Goal: Navigation & Orientation: Find specific page/section

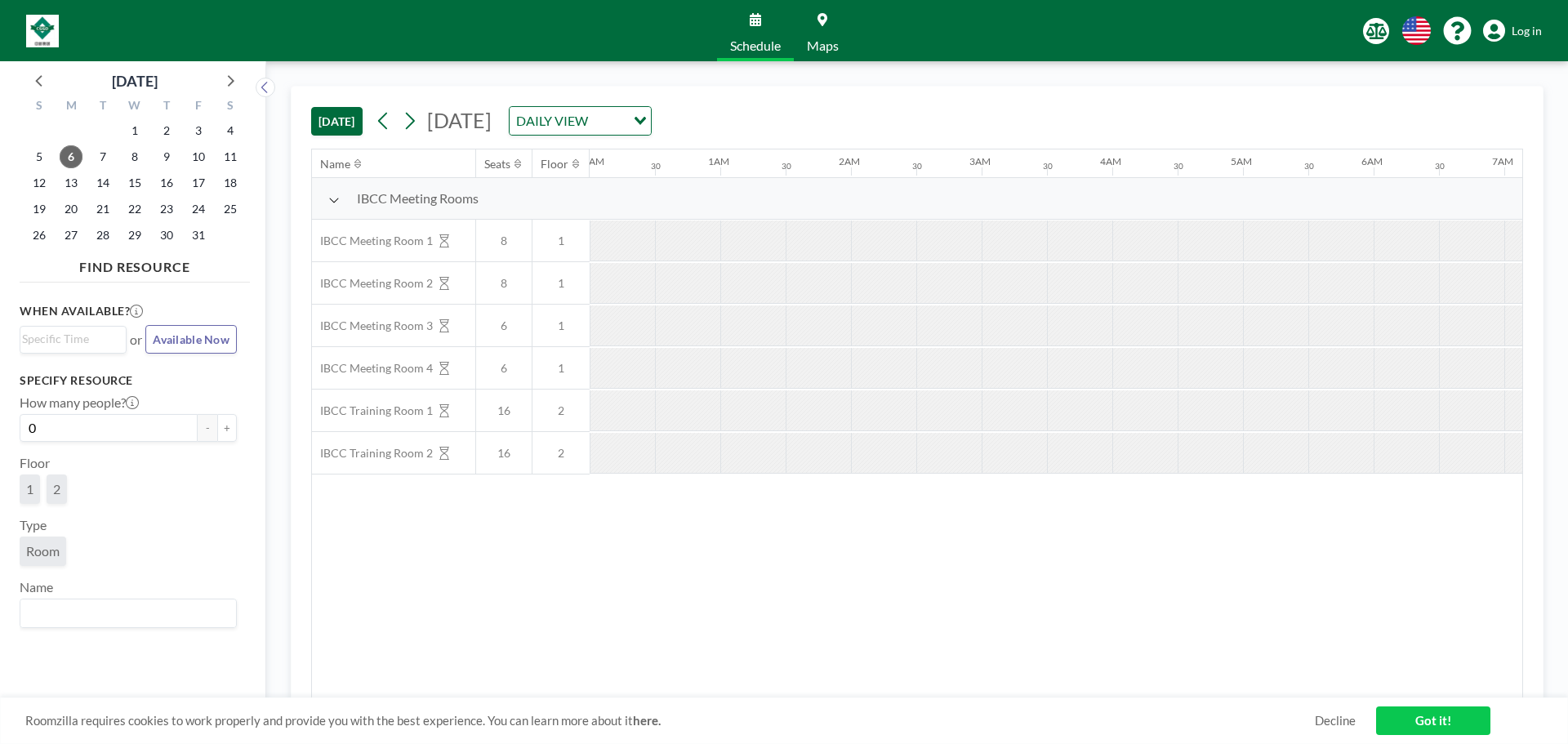
scroll to position [0, 1241]
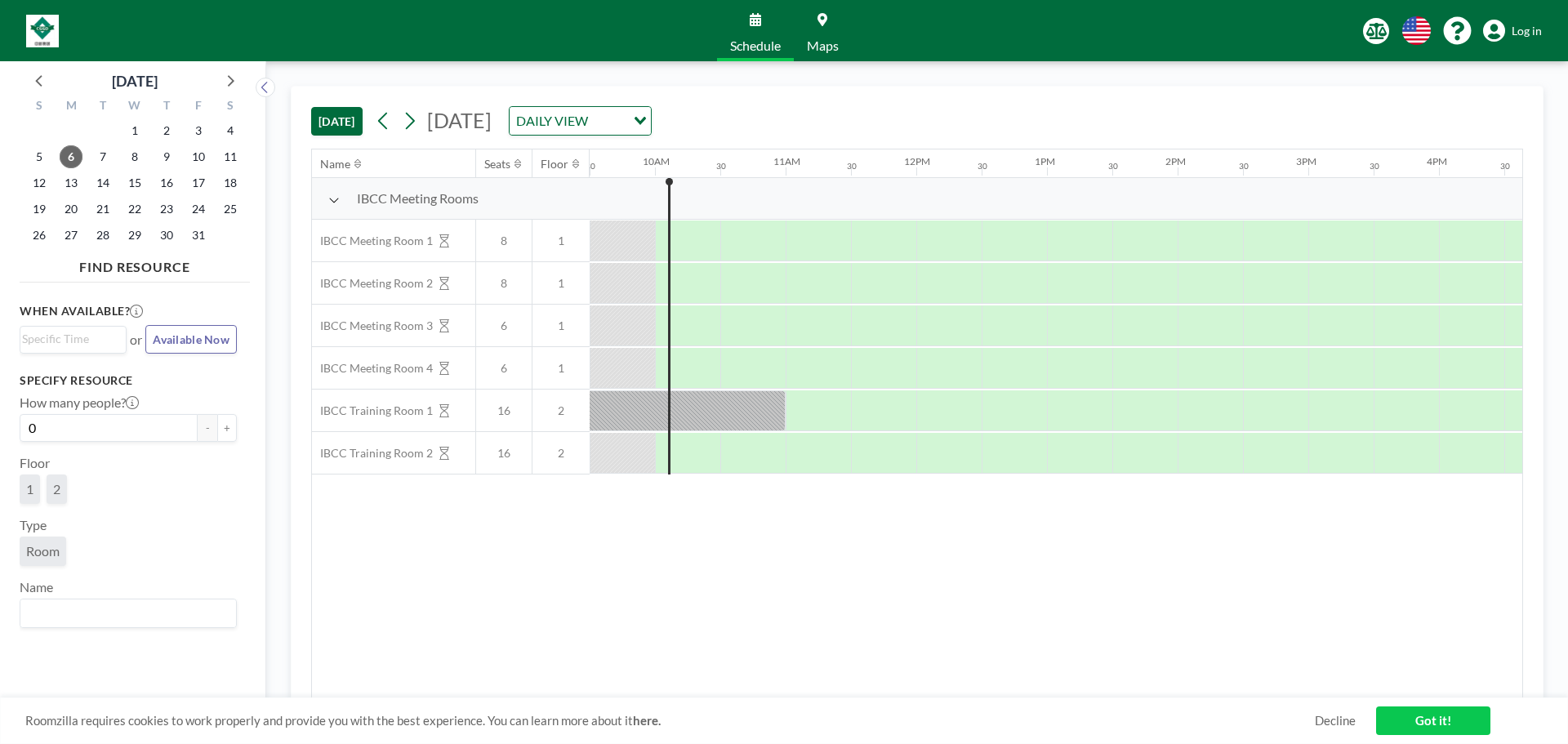
click at [1503, 24] on icon at bounding box center [1494, 30] width 22 height 23
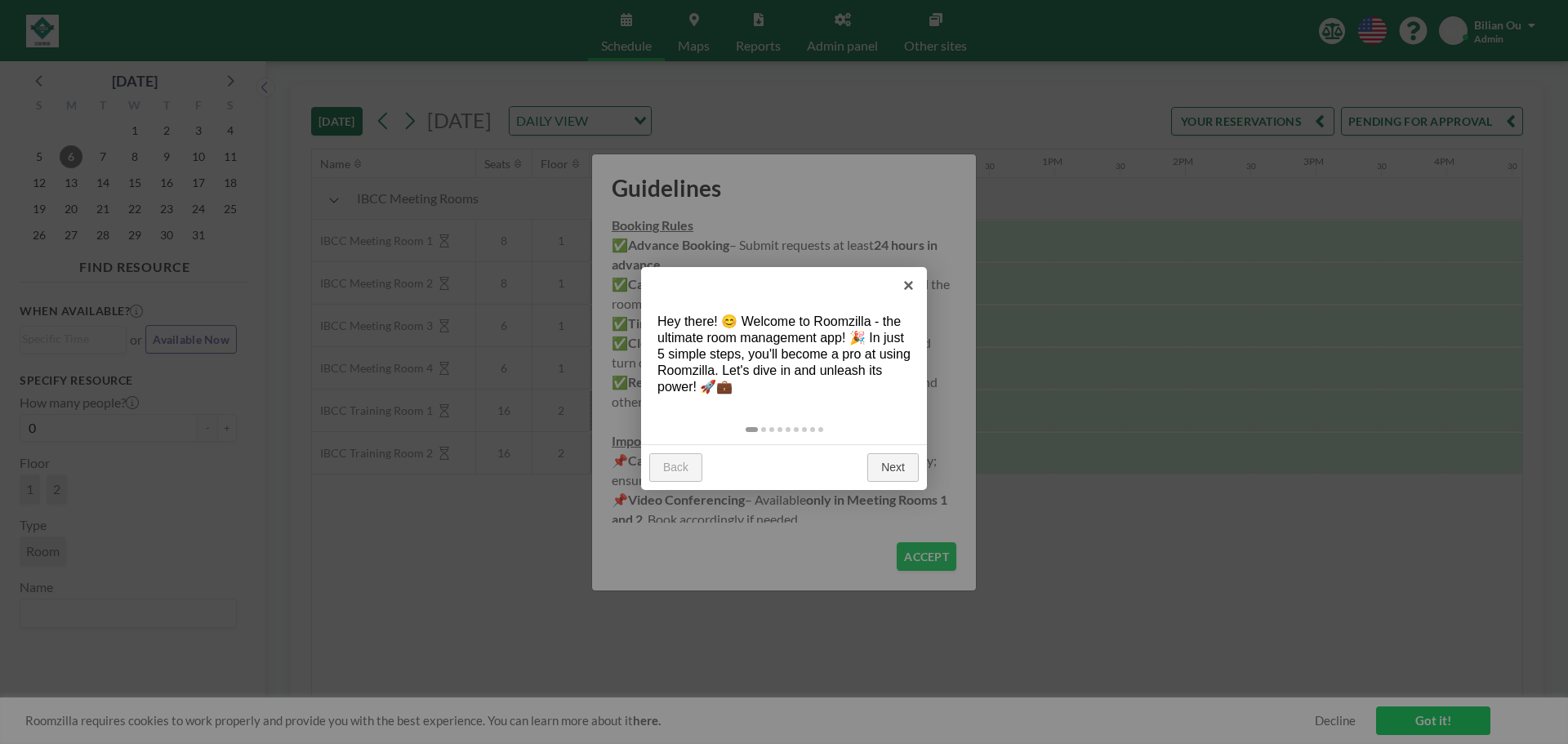
scroll to position [0, 1241]
click at [914, 274] on link "×" at bounding box center [908, 285] width 37 height 37
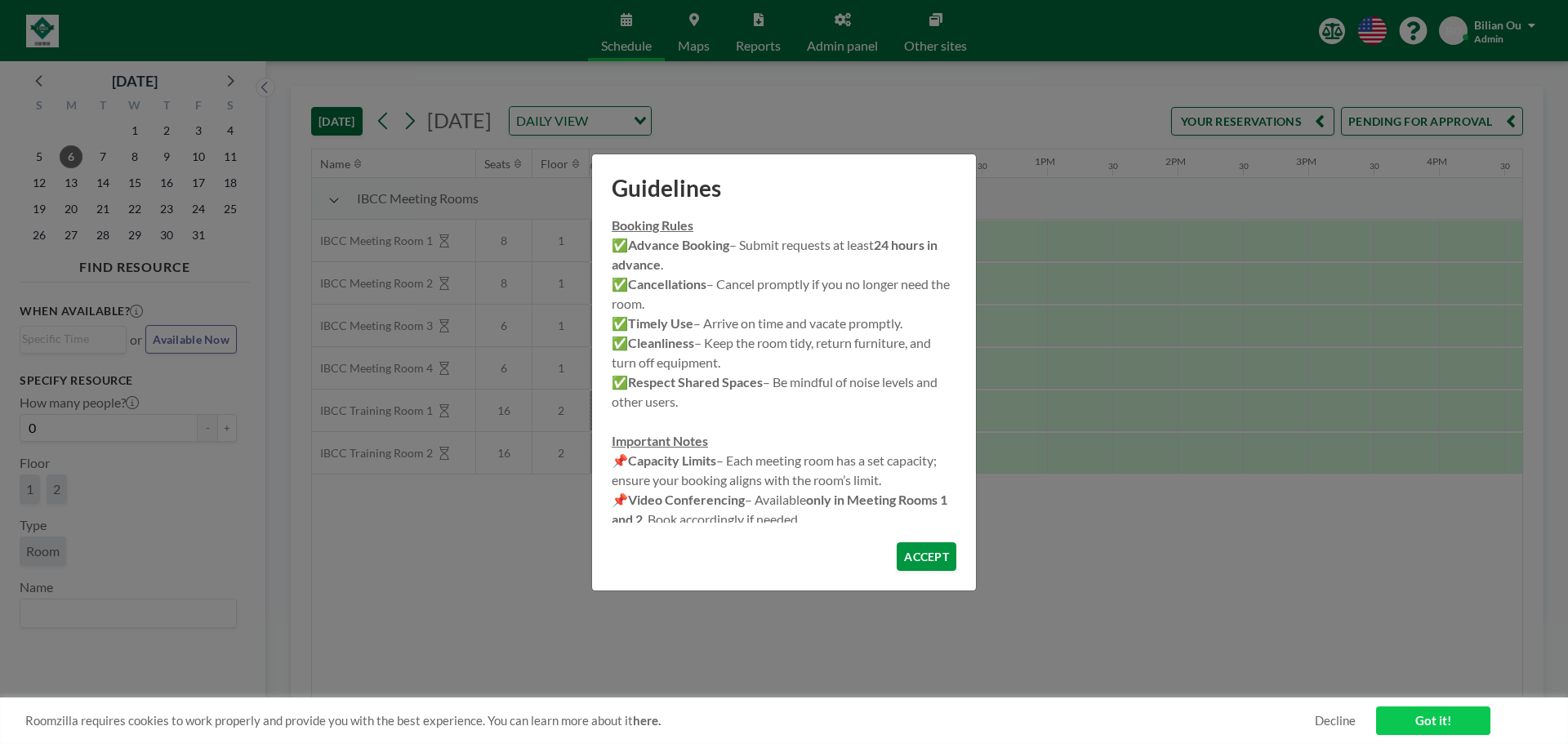
click at [914, 559] on button "ACCEPT" at bounding box center [927, 556] width 59 height 29
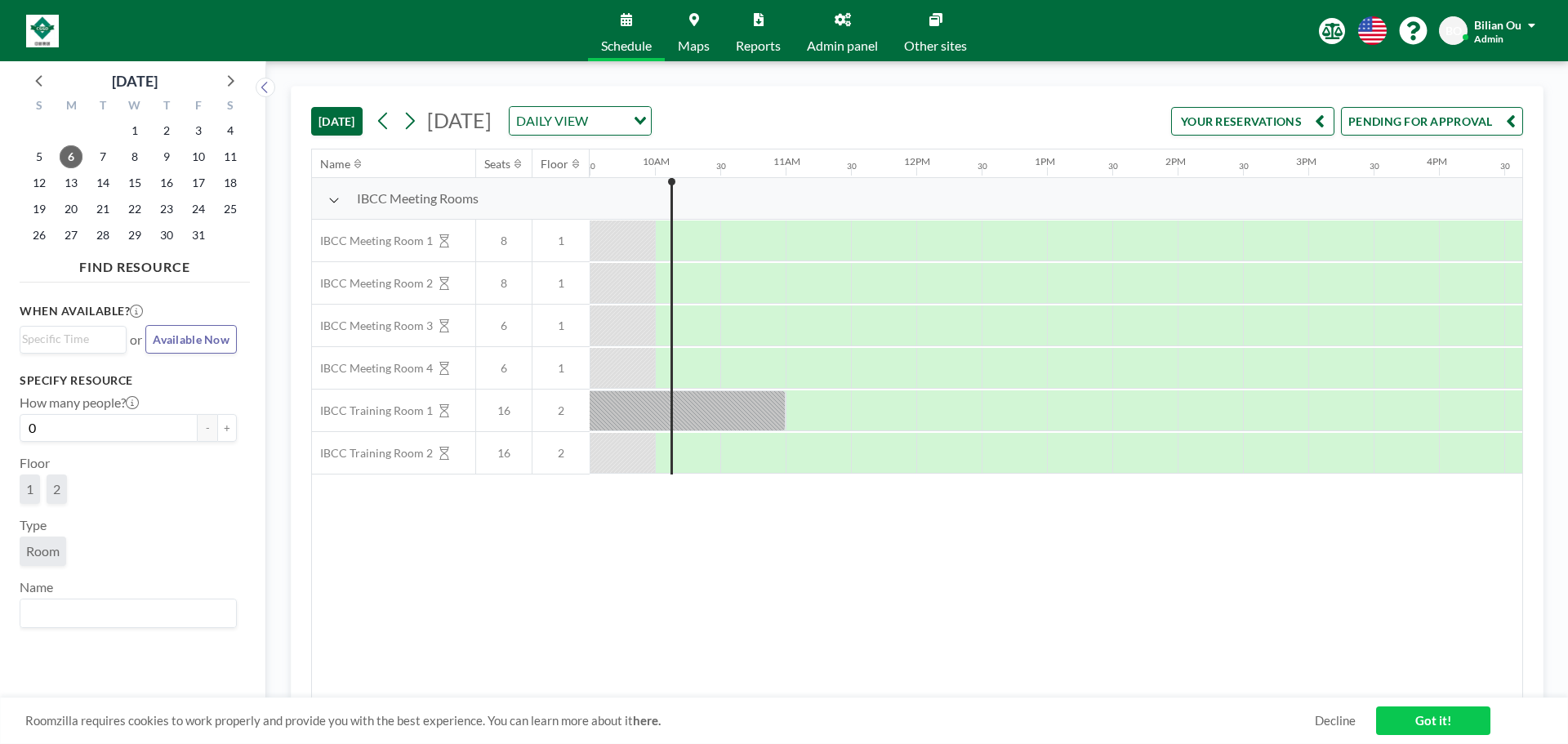
click at [852, 34] on link "Admin panel" at bounding box center [843, 30] width 98 height 61
